Goal: Book appointment/travel/reservation

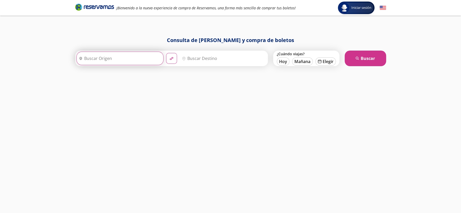
click at [144, 53] on input "Origen" at bounding box center [119, 58] width 85 height 13
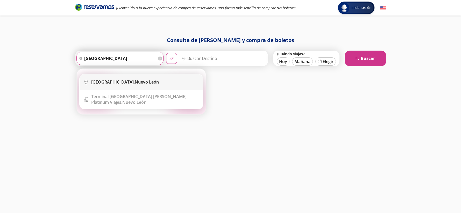
click at [118, 83] on div "[GEOGRAPHIC_DATA], [GEOGRAPHIC_DATA][PERSON_NAME]" at bounding box center [125, 82] width 68 height 6
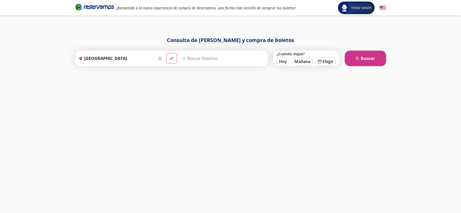
type input "[GEOGRAPHIC_DATA], [GEOGRAPHIC_DATA][PERSON_NAME]"
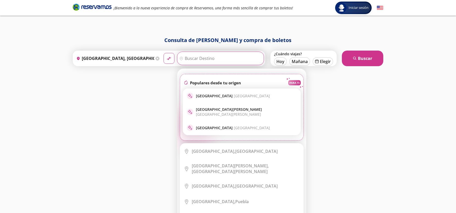
click at [198, 54] on input "Destino" at bounding box center [219, 58] width 85 height 13
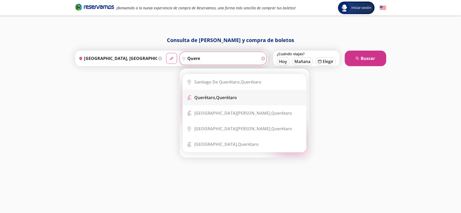
click at [221, 94] on li "Terminal Icon" at bounding box center [244, 98] width 123 height 16
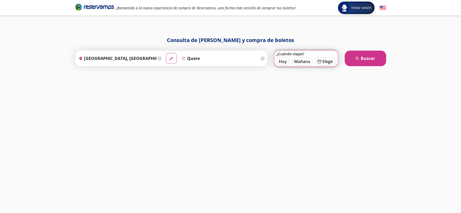
type input "Querétaro, Querétaro"
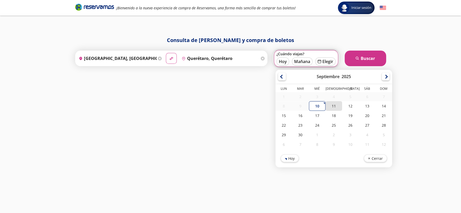
click at [332, 106] on div "11" at bounding box center [333, 106] width 17 height 10
type input "[DATE]"
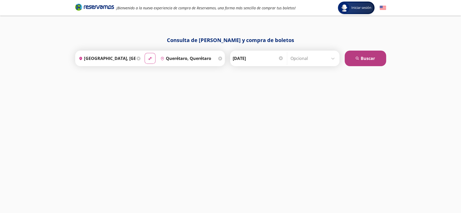
click at [370, 53] on button "search [GEOGRAPHIC_DATA]" at bounding box center [364, 59] width 41 height 16
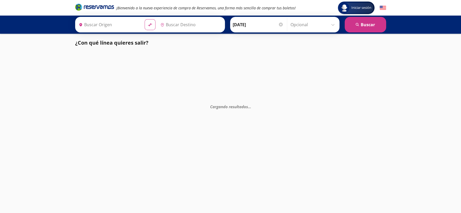
type input "Querétaro, Querétaro"
type input "[GEOGRAPHIC_DATA], [GEOGRAPHIC_DATA][PERSON_NAME]"
